Goal: Task Accomplishment & Management: Manage account settings

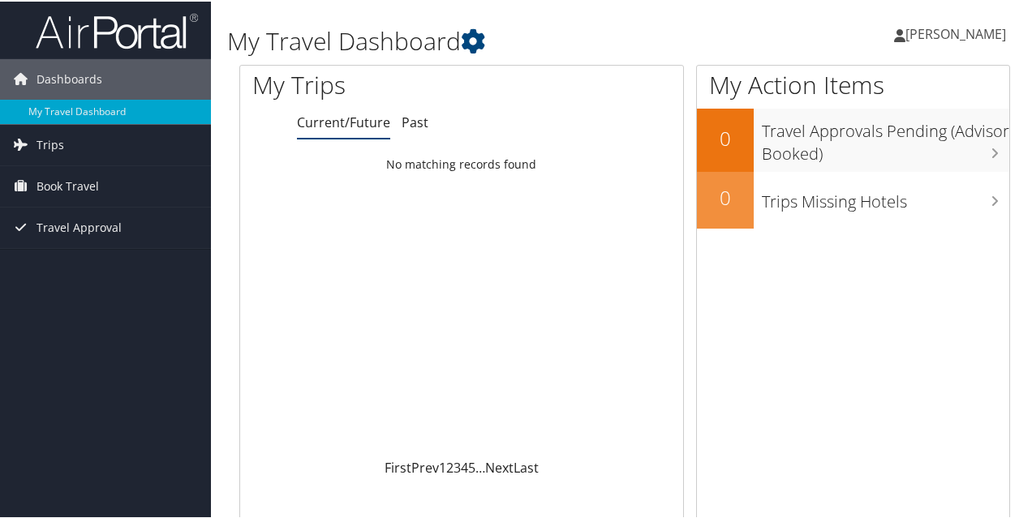
click at [955, 39] on span "[PERSON_NAME]" at bounding box center [955, 33] width 101 height 18
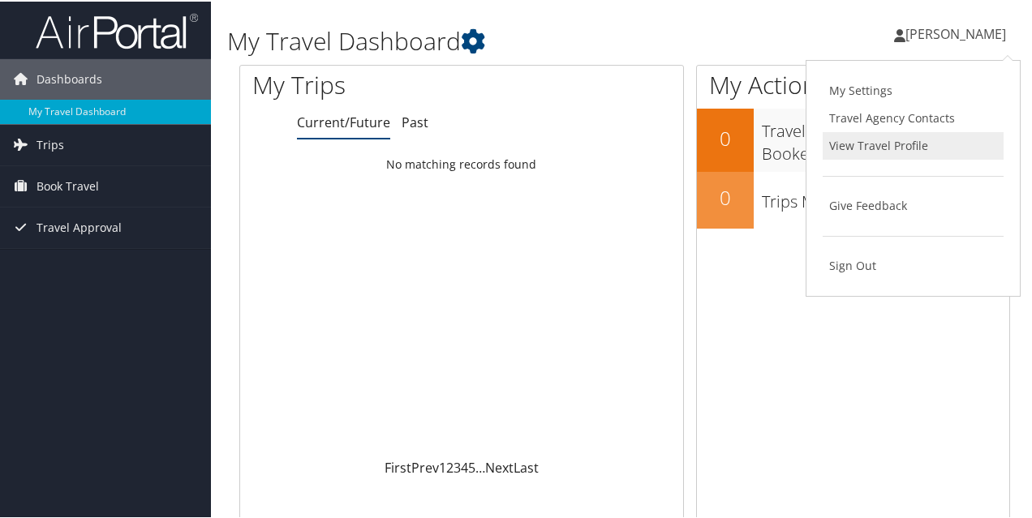
click at [897, 139] on link "View Travel Profile" at bounding box center [912, 145] width 181 height 28
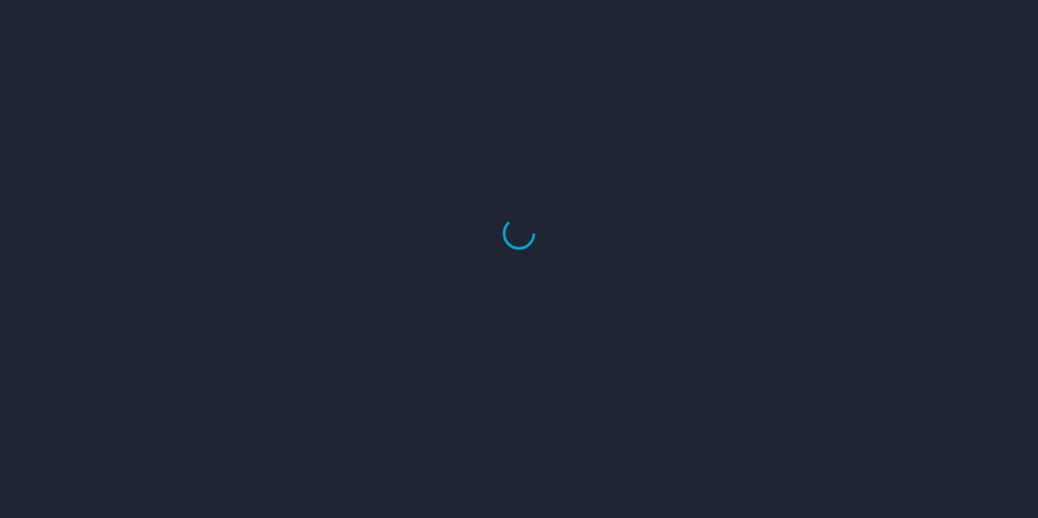
select select "US"
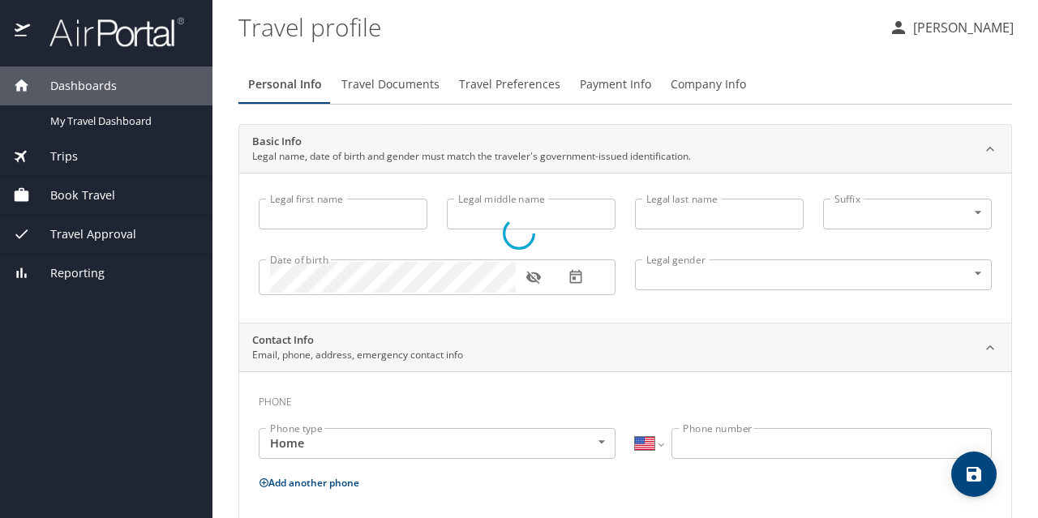
type input "Rocio"
type input "Yisela"
type input "Bradley"
type input "Female"
type input "Roane"
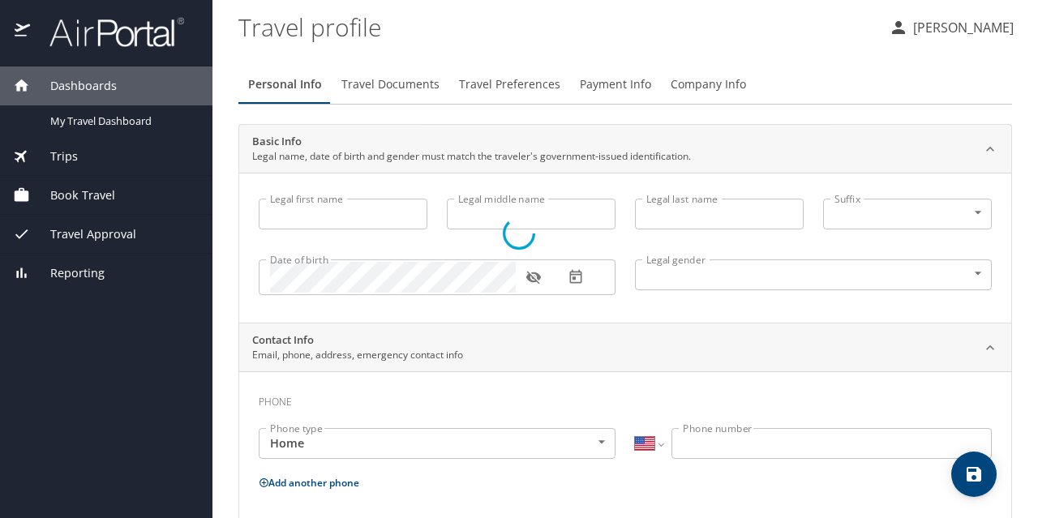
type input "[PERSON_NAME]"
type input "(832) 270-0708"
select select "US"
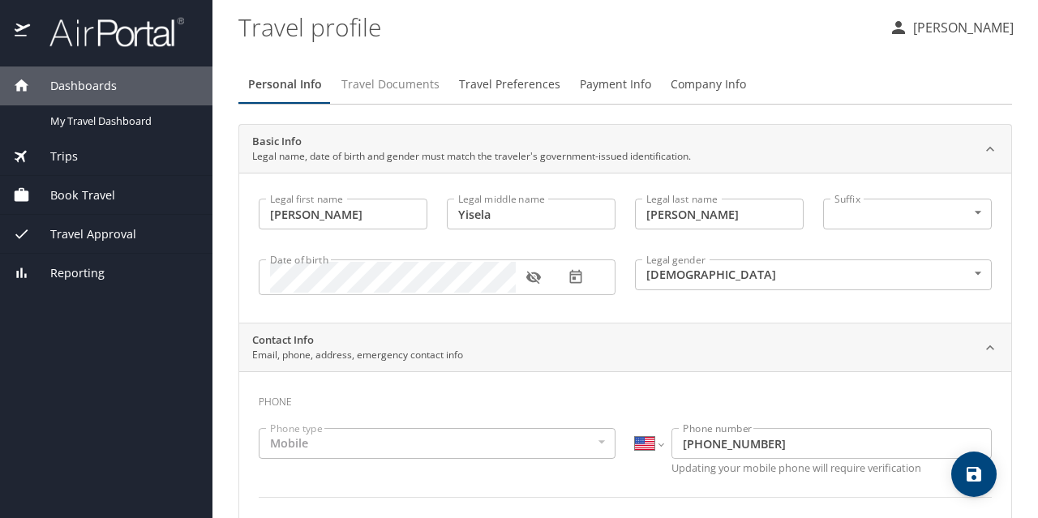
click at [380, 90] on span "Travel Documents" at bounding box center [390, 85] width 98 height 20
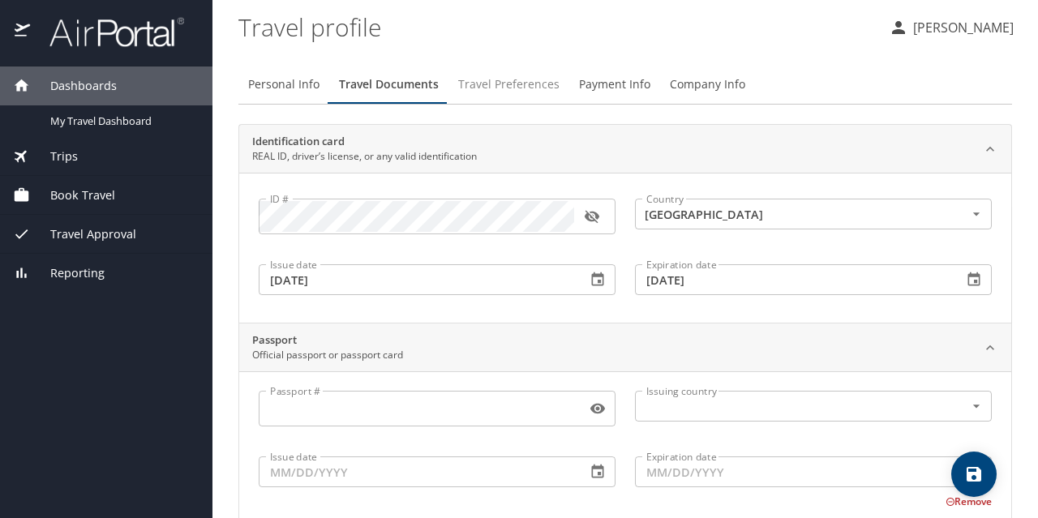
click at [500, 82] on span "Travel Preferences" at bounding box center [508, 85] width 101 height 20
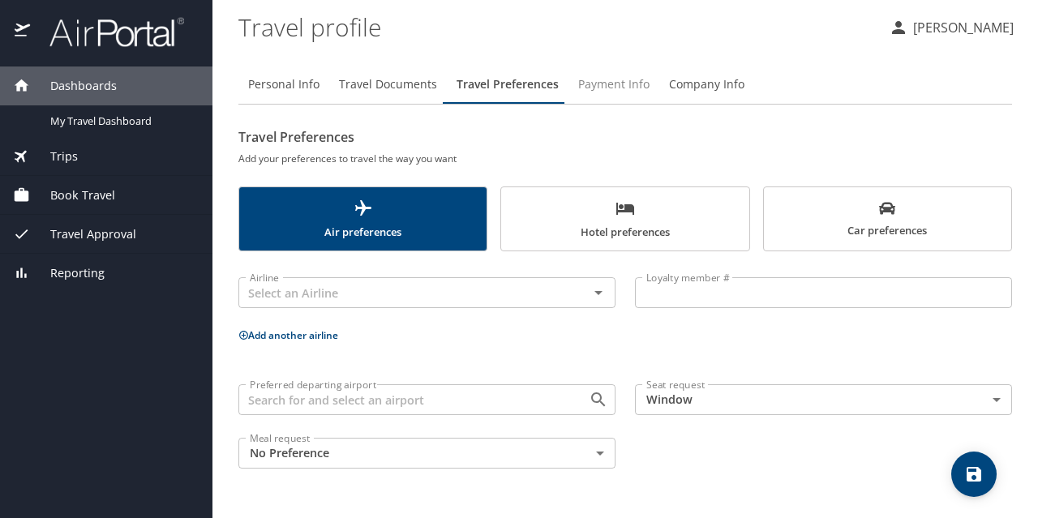
click at [608, 66] on button "Payment Info" at bounding box center [613, 84] width 91 height 39
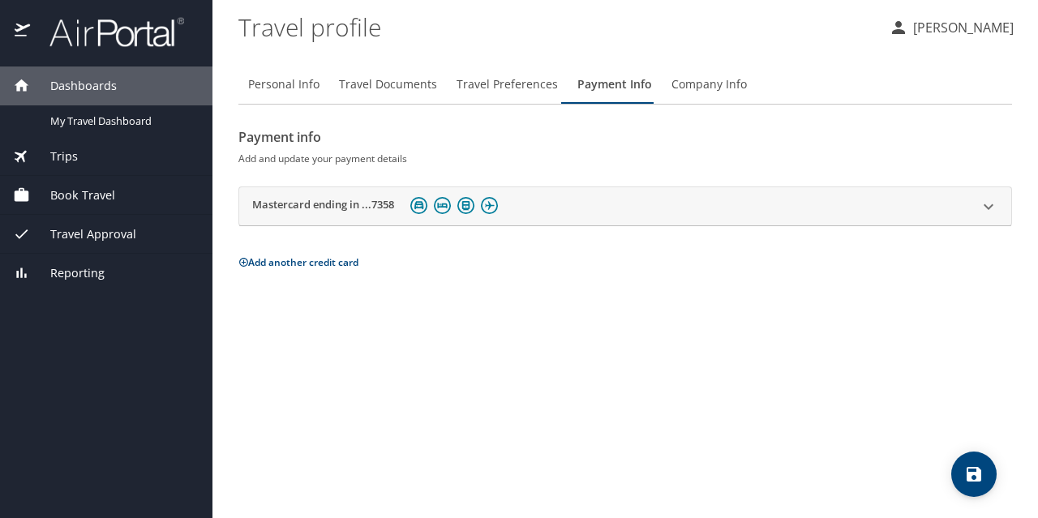
click at [704, 75] on span "Company Info" at bounding box center [708, 85] width 75 height 20
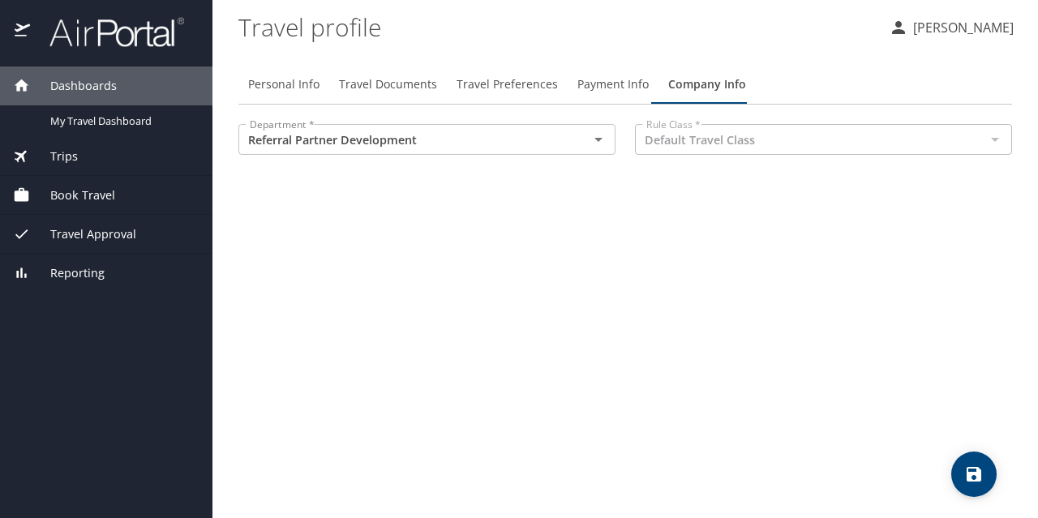
click at [970, 38] on button "[PERSON_NAME]" at bounding box center [951, 27] width 138 height 29
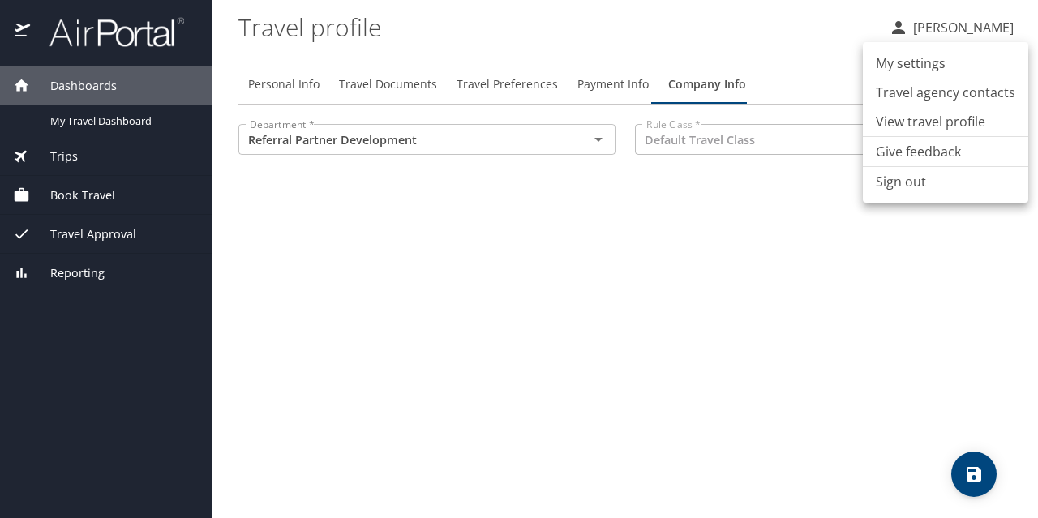
click at [921, 59] on li "My settings" at bounding box center [945, 63] width 165 height 29
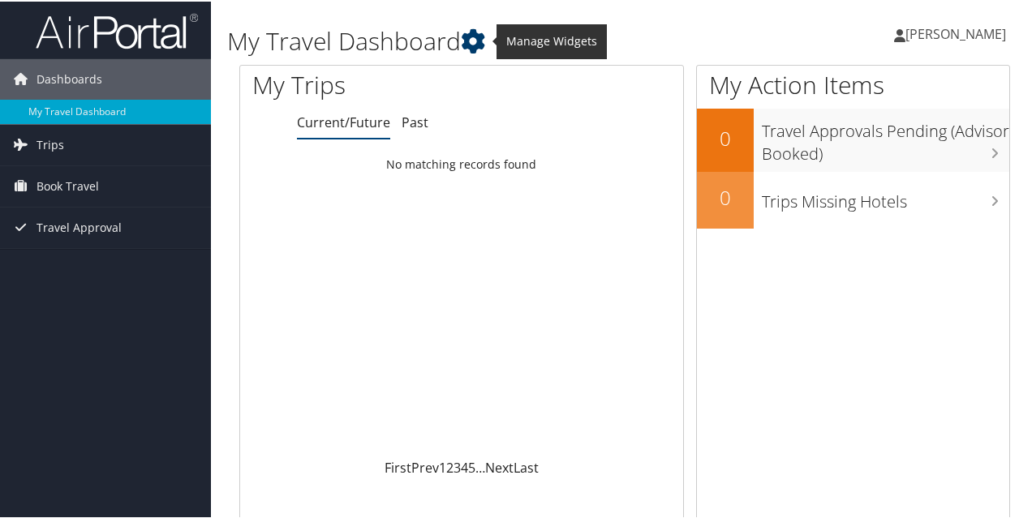
click at [474, 40] on icon at bounding box center [473, 40] width 24 height 24
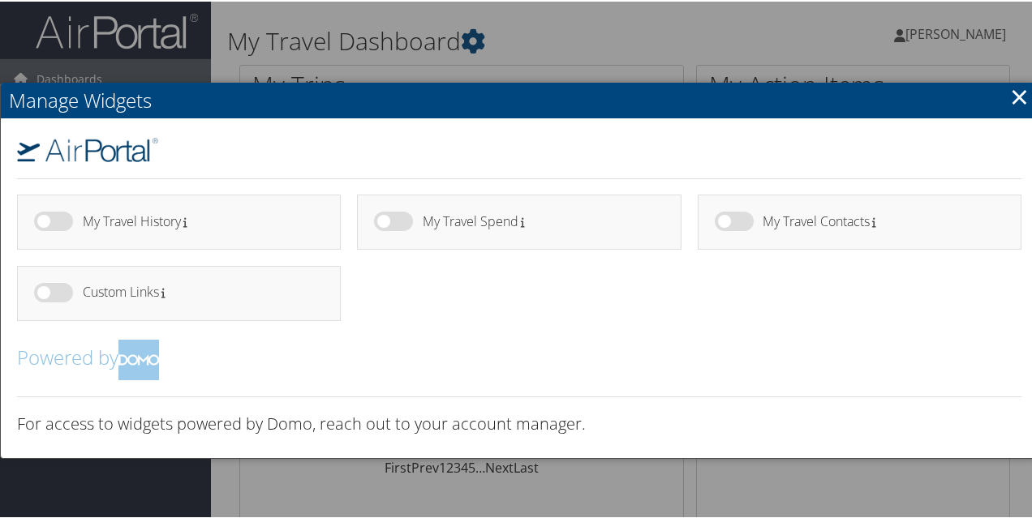
click at [1014, 92] on link "×" at bounding box center [1019, 95] width 19 height 32
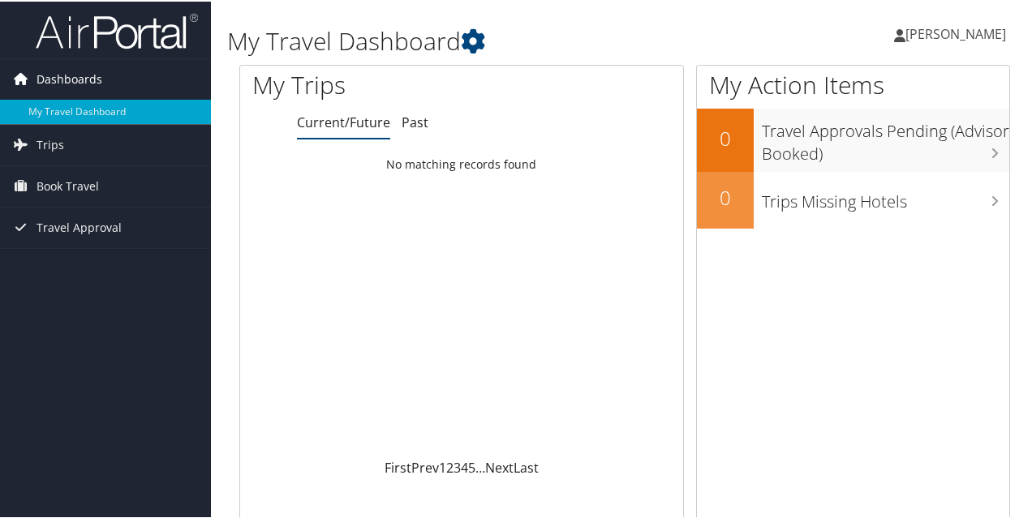
click at [63, 74] on span "Dashboards" at bounding box center [69, 78] width 66 height 41
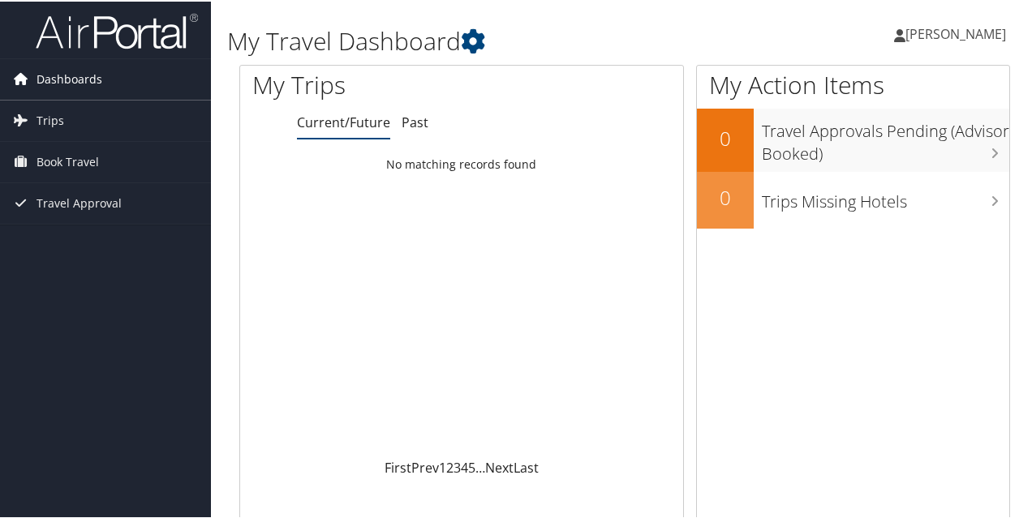
click at [63, 74] on span "Dashboards" at bounding box center [69, 78] width 66 height 41
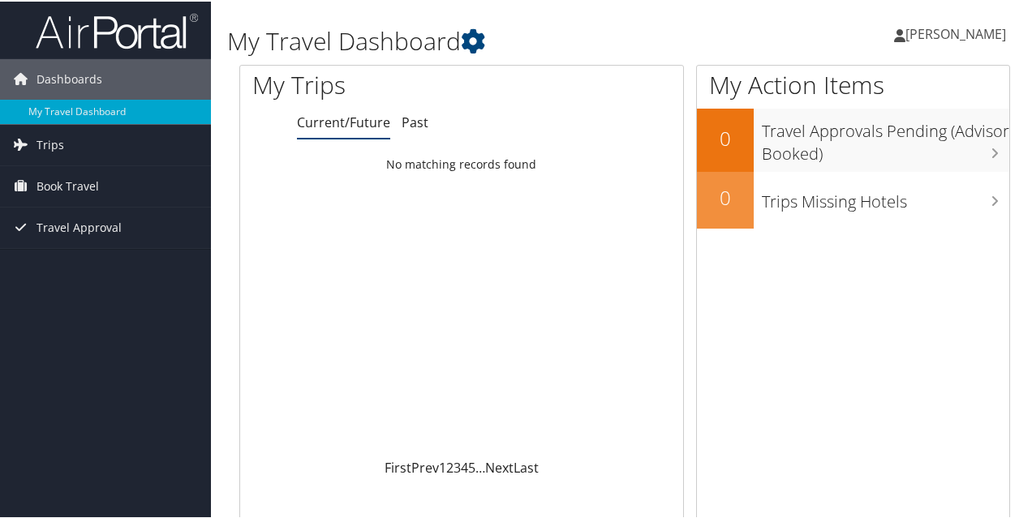
click at [945, 33] on span "[PERSON_NAME]" at bounding box center [955, 33] width 101 height 18
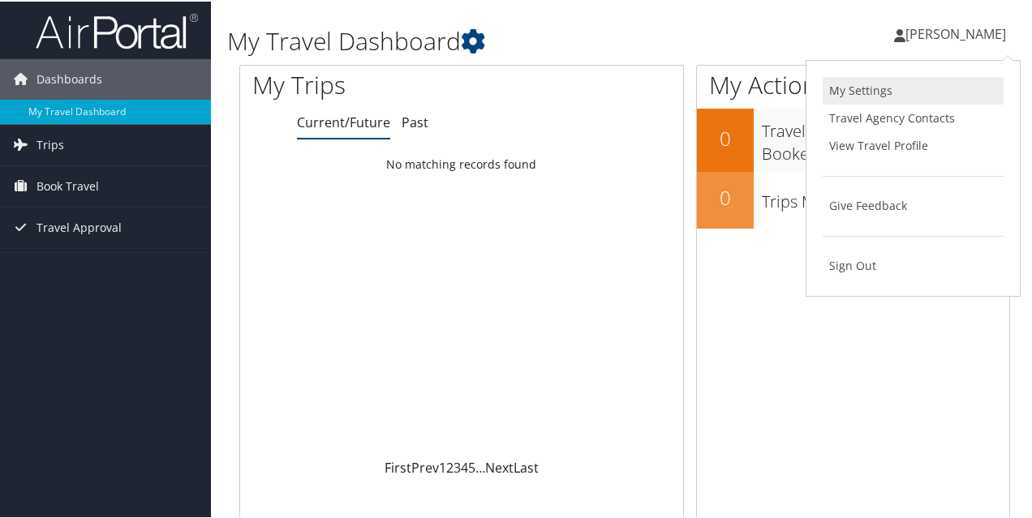
click at [861, 90] on link "My Settings" at bounding box center [912, 89] width 181 height 28
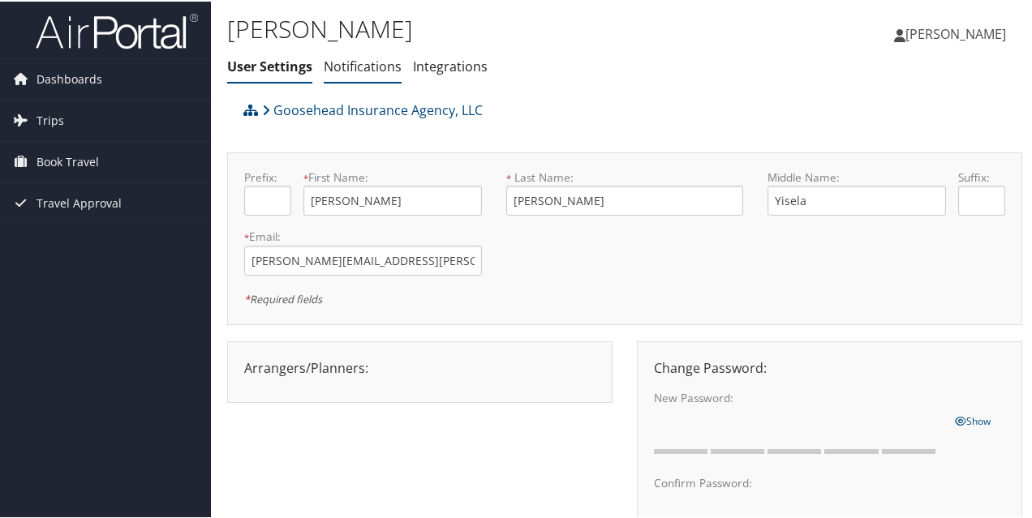
click at [371, 58] on link "Notifications" at bounding box center [363, 65] width 78 height 18
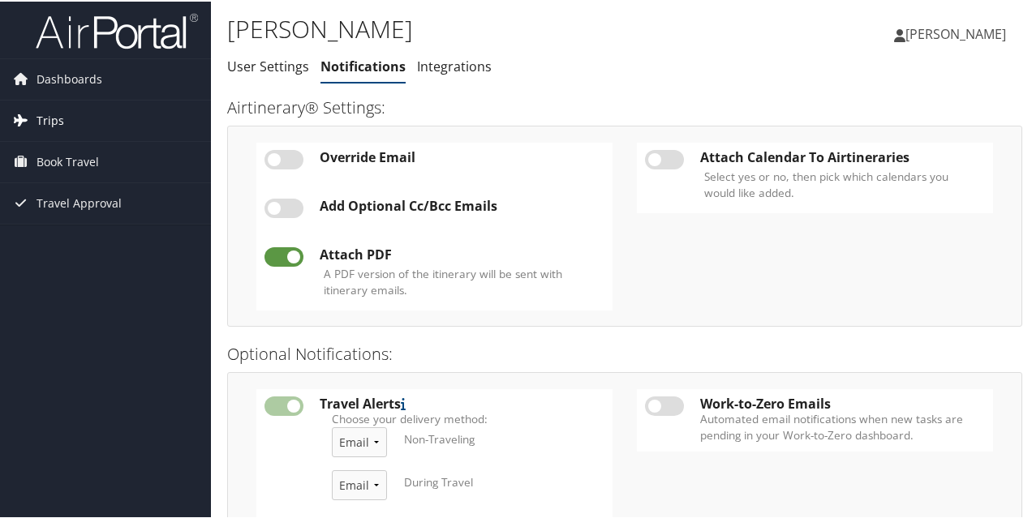
click at [62, 114] on span "Trips" at bounding box center [50, 119] width 28 height 41
click at [88, 226] on span "Book Travel" at bounding box center [67, 233] width 62 height 41
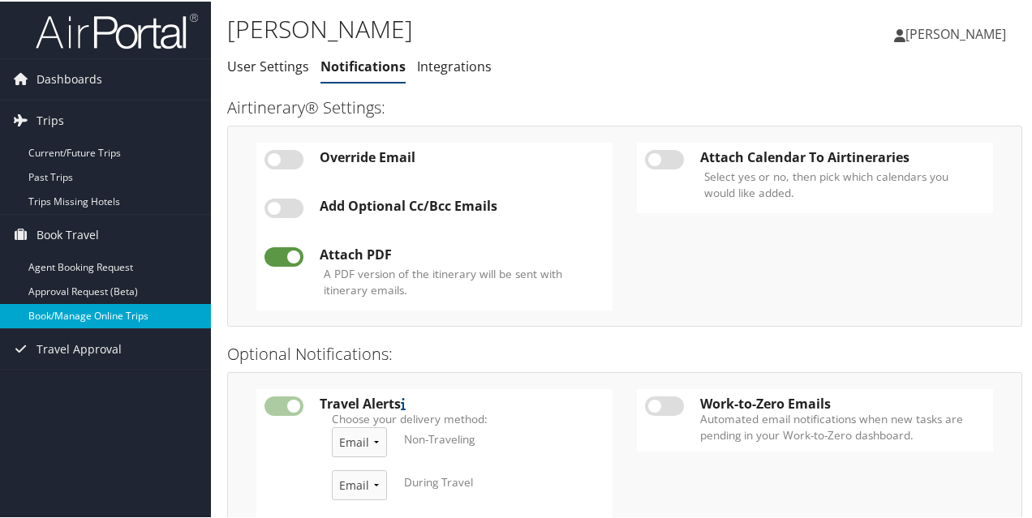
click at [116, 307] on link "Book/Manage Online Trips" at bounding box center [105, 314] width 211 height 24
